Goal: Information Seeking & Learning: Learn about a topic

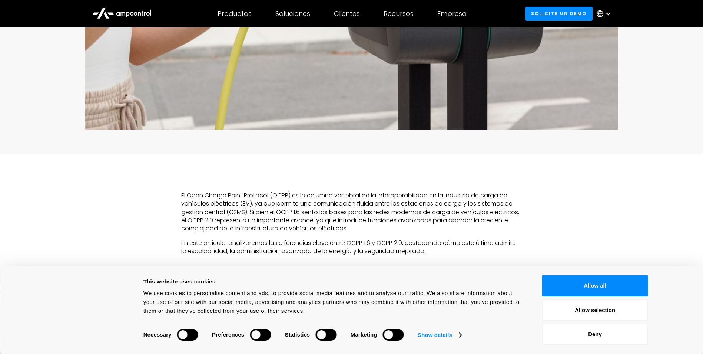
scroll to position [593, 0]
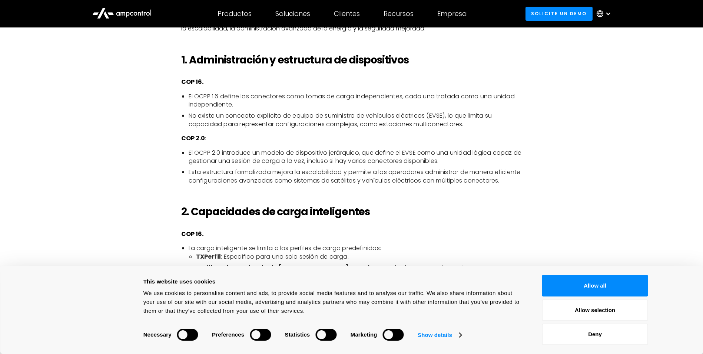
click at [301, 178] on li "Esta estructura formalizada mejora la escalabilidad y permite a los operadores …" at bounding box center [356, 176] width 334 height 17
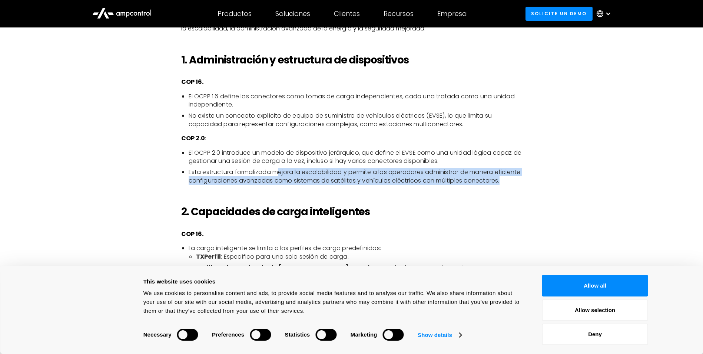
drag, startPoint x: 280, startPoint y: 172, endPoint x: 488, endPoint y: 189, distance: 208.7
click at [488, 185] on li "Esta estructura formalizada mejora la escalabilidad y permite a los operadores …" at bounding box center [356, 176] width 334 height 17
drag, startPoint x: 488, startPoint y: 189, endPoint x: 483, endPoint y: 183, distance: 8.7
copy li "ejora la escalabilidad y permite a los operadores administrar de manera eficien…"
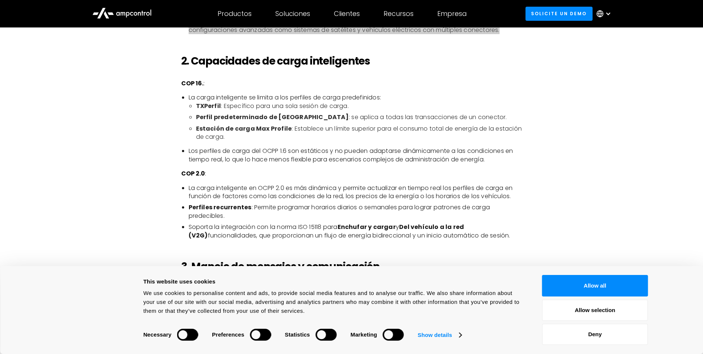
scroll to position [779, 0]
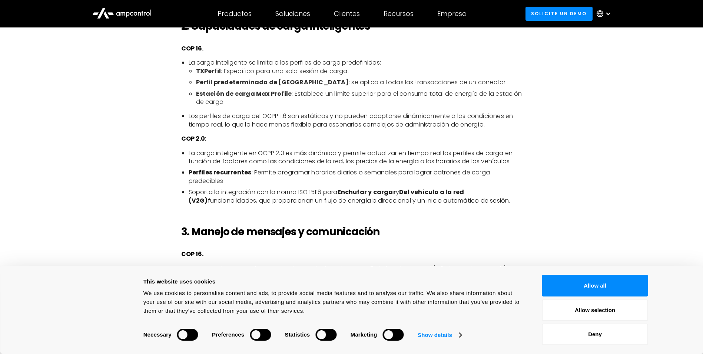
click at [283, 203] on li "Soporta la integración con la norma ISO 15118 para Enchufar y cargar y Del vehí…" at bounding box center [356, 196] width 334 height 17
drag, startPoint x: 189, startPoint y: 207, endPoint x: 495, endPoint y: 206, distance: 305.9
click at [495, 205] on li "Soporta la integración con la norma ISO 15118 para Enchufar y cargar y Del vehí…" at bounding box center [356, 196] width 334 height 17
copy li "funcionalidades, que proporcionan un flujo de energía bidireccional y un inicio…"
drag, startPoint x: 618, startPoint y: 285, endPoint x: 605, endPoint y: 269, distance: 20.1
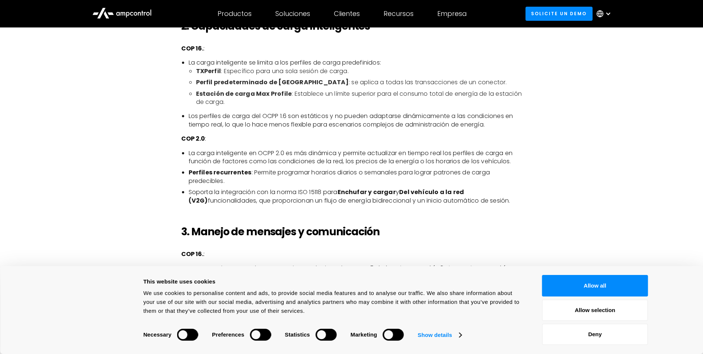
click at [618, 285] on button "Allow all" at bounding box center [595, 286] width 106 height 22
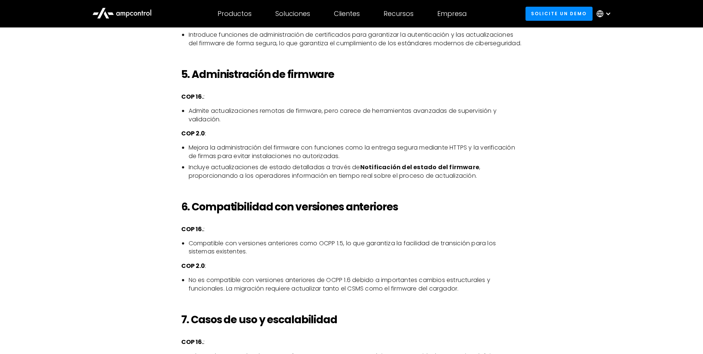
scroll to position [1557, 0]
